Goal: Task Accomplishment & Management: Manage account settings

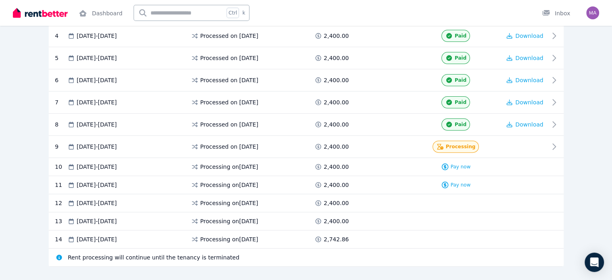
scroll to position [258, 0]
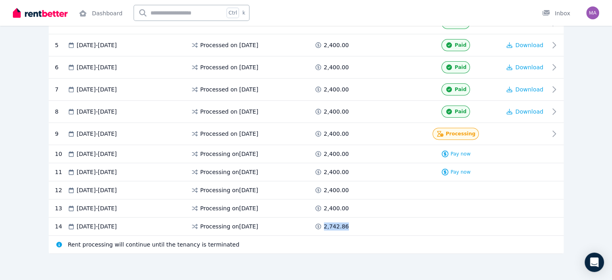
drag, startPoint x: 324, startPoint y: 224, endPoint x: 359, endPoint y: 220, distance: 35.2
click at [359, 220] on div "14 11 Nov 2025 - 24 Nov 2025 Processing on 10 Nov 2025 2,742.86" at bounding box center [306, 226] width 515 height 18
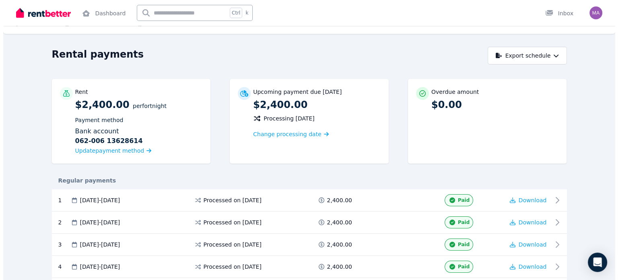
scroll to position [0, 0]
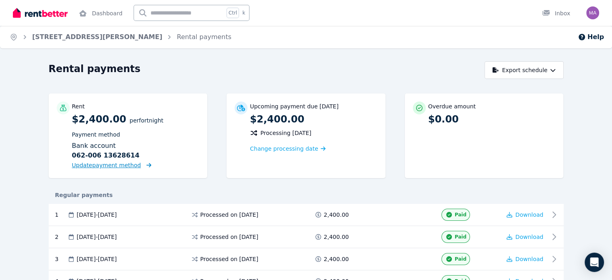
click at [81, 164] on span "Update payment method" at bounding box center [106, 165] width 69 height 6
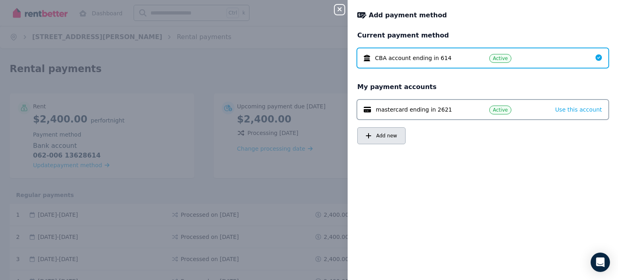
click at [388, 135] on span "Add new" at bounding box center [386, 135] width 21 height 6
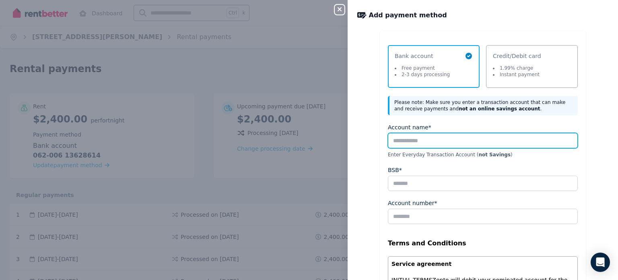
click at [448, 140] on input "Account name*" at bounding box center [483, 140] width 190 height 15
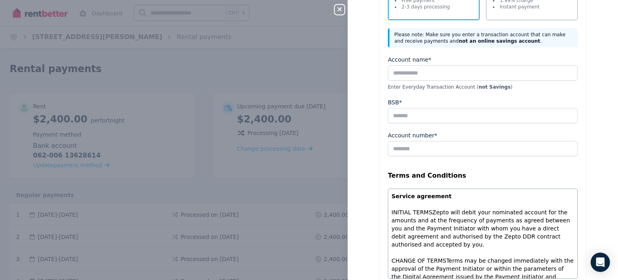
scroll to position [74, 0]
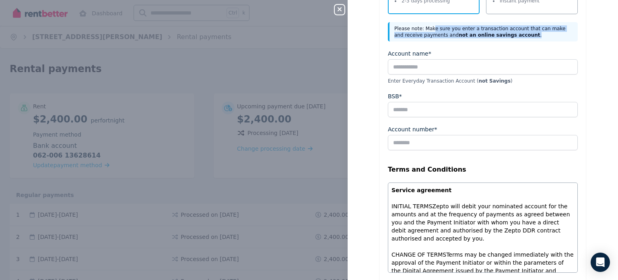
drag, startPoint x: 428, startPoint y: 26, endPoint x: 500, endPoint y: 37, distance: 72.1
click at [500, 37] on div "Please note: Make sure you enter a transaction account that can make and receiv…" at bounding box center [483, 31] width 190 height 19
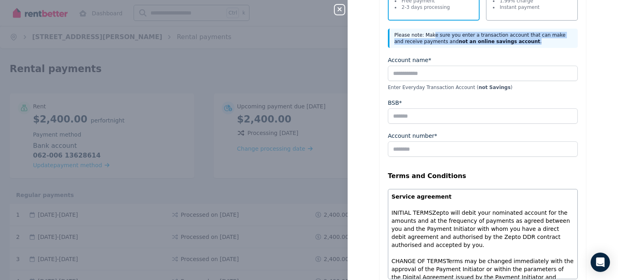
scroll to position [68, 0]
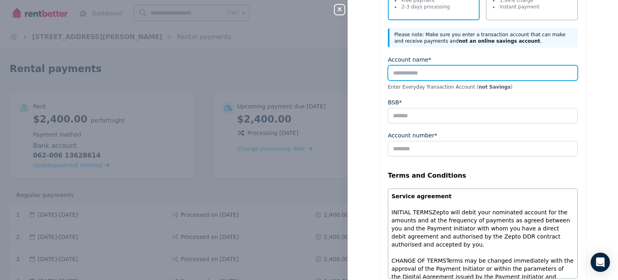
click at [514, 67] on input "Account name*" at bounding box center [483, 72] width 190 height 15
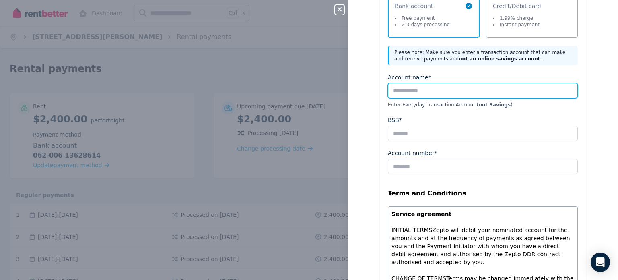
scroll to position [52, 0]
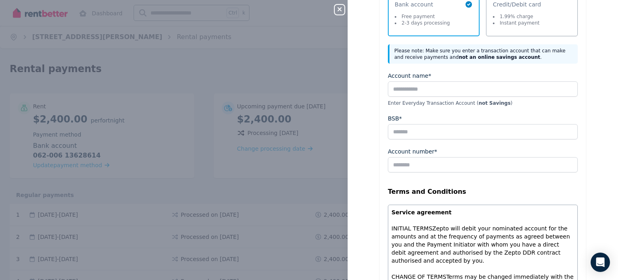
click at [601, 64] on div "Select a payment method Bank account Free payment 2-3 days processing Credit/De…" at bounding box center [483, 206] width 271 height 455
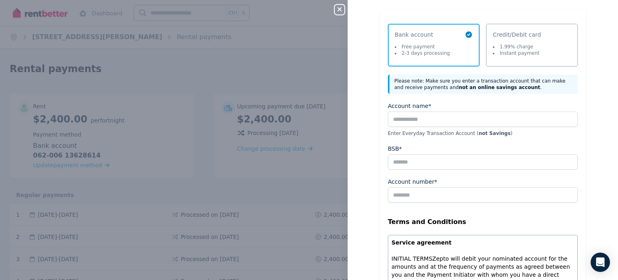
scroll to position [0, 0]
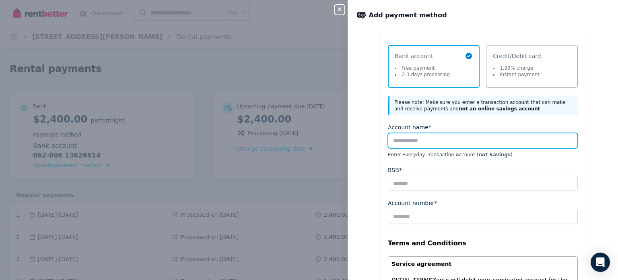
click at [473, 138] on input "Account name*" at bounding box center [483, 140] width 190 height 15
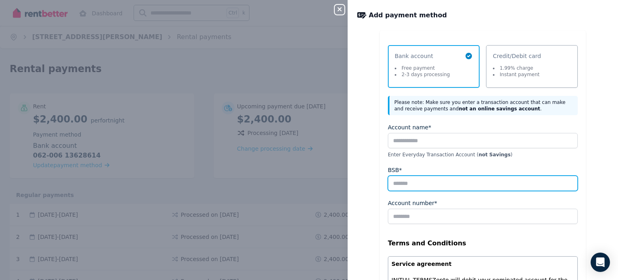
click at [405, 184] on input "BSB*" at bounding box center [483, 183] width 190 height 15
type input "******"
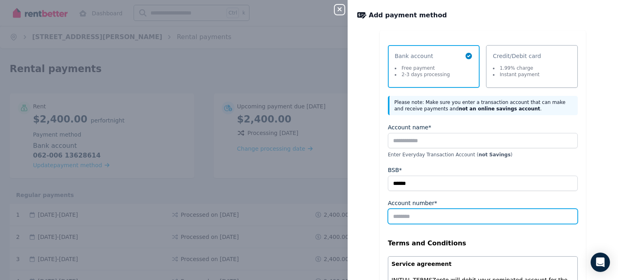
click at [419, 217] on input "Account number*" at bounding box center [483, 216] width 190 height 15
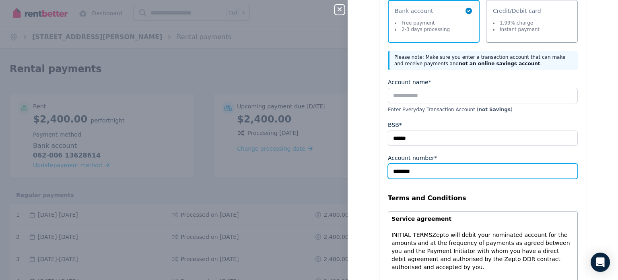
scroll to position [45, 0]
type input "********"
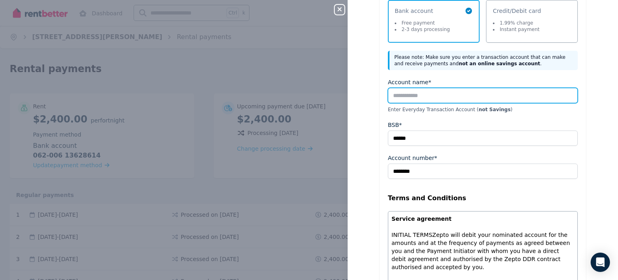
click at [500, 94] on input "Account name*" at bounding box center [483, 95] width 190 height 15
type input "**********"
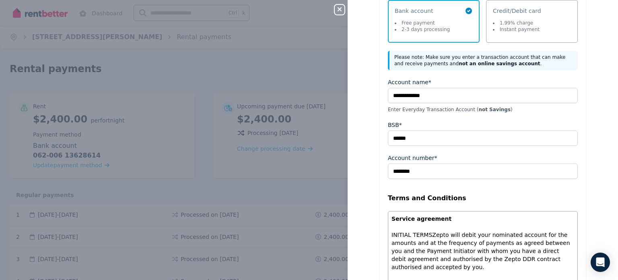
click at [604, 153] on div "**********" at bounding box center [483, 213] width 271 height 455
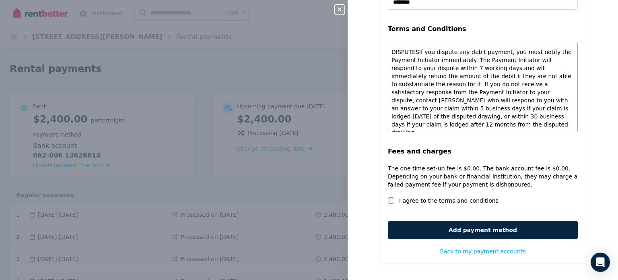
scroll to position [609, 0]
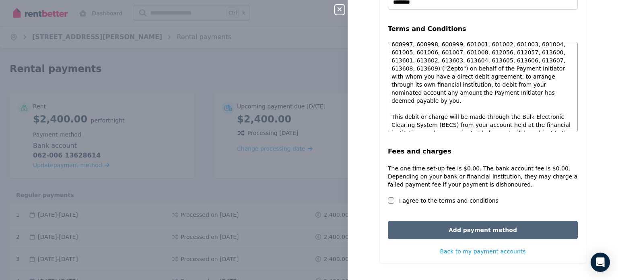
click at [506, 227] on button "Add payment method" at bounding box center [483, 230] width 190 height 19
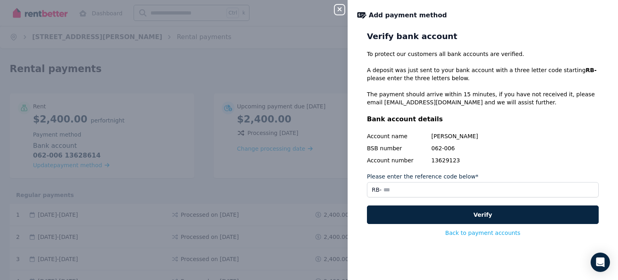
drag, startPoint x: 419, startPoint y: 71, endPoint x: 449, endPoint y: 79, distance: 31.0
click at [449, 79] on p "A deposit was just sent to your bank account with a three letter code starting …" at bounding box center [483, 74] width 232 height 16
click at [535, 72] on p "A deposit was just sent to your bank account with a three letter code starting …" at bounding box center [483, 74] width 232 height 16
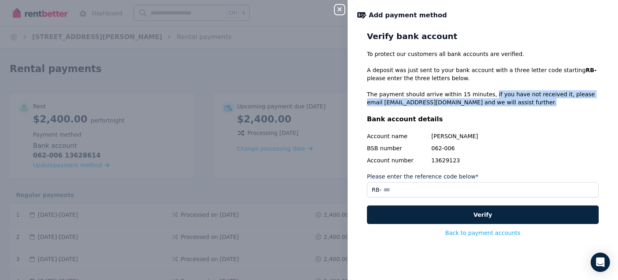
drag, startPoint x: 478, startPoint y: 94, endPoint x: 494, endPoint y: 99, distance: 16.9
click at [494, 99] on p "The payment should arrive within 15 minutes, if you have not received it, pleas…" at bounding box center [483, 98] width 232 height 16
click at [488, 96] on p "The payment should arrive within 15 minutes, if you have not received it, pleas…" at bounding box center [483, 98] width 232 height 16
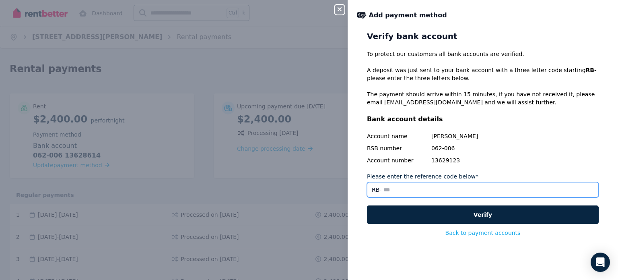
click at [388, 189] on input "Please enter the reference code below*" at bounding box center [483, 189] width 232 height 15
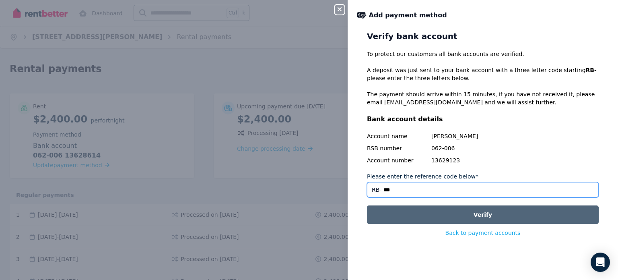
type input "***"
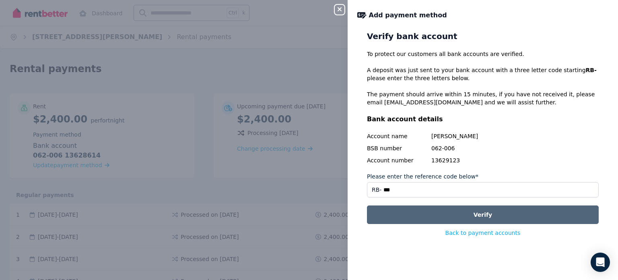
click at [488, 214] on button "Verify" at bounding box center [483, 214] width 232 height 19
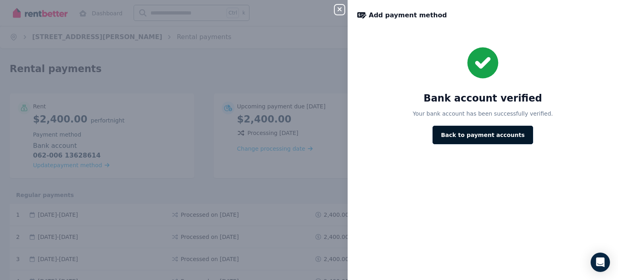
click at [503, 143] on button "Back to payment accounts" at bounding box center [483, 135] width 101 height 19
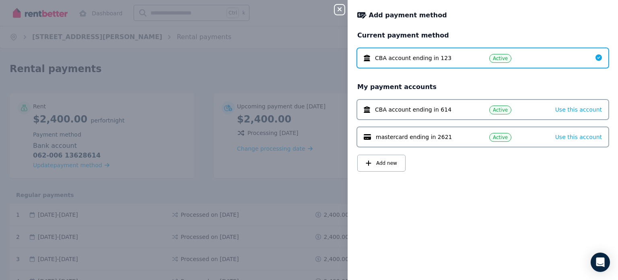
click at [337, 8] on icon "button" at bounding box center [340, 9] width 10 height 6
click at [337, 9] on icon "button" at bounding box center [340, 9] width 10 height 6
click at [340, 10] on icon "button" at bounding box center [340, 9] width 4 height 4
click at [301, 72] on div "Close panel Add payment method Current payment method CBA account ending in 123…" at bounding box center [309, 140] width 618 height 280
click at [340, 8] on icon "button" at bounding box center [340, 9] width 10 height 6
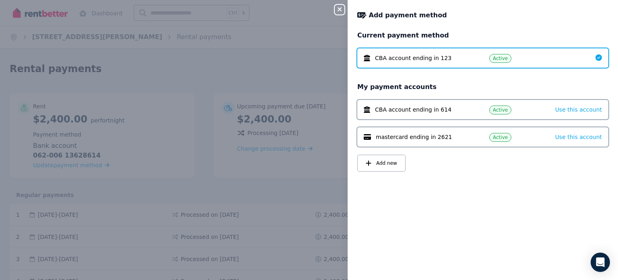
click at [340, 8] on icon "button" at bounding box center [340, 9] width 10 height 6
